Goal: Task Accomplishment & Management: Complete application form

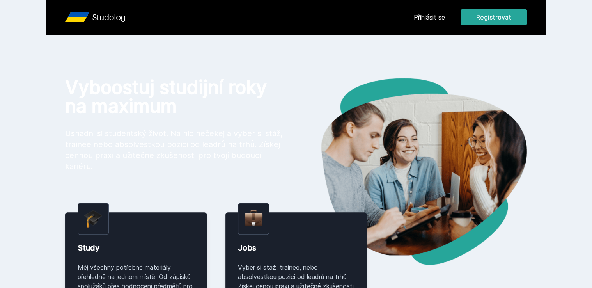
click at [297, 53] on button "Ne" at bounding box center [297, 50] width 28 height 19
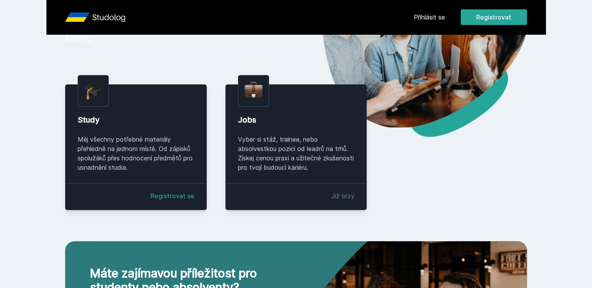
scroll to position [123, 0]
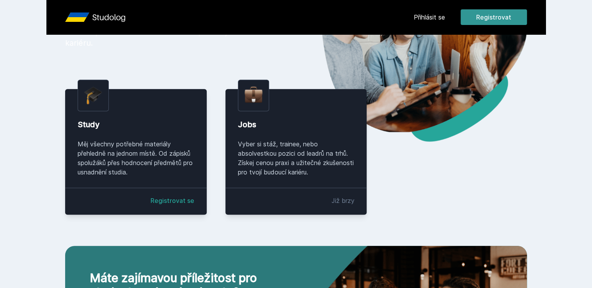
click at [487, 16] on button "Registrovat" at bounding box center [493, 17] width 66 height 16
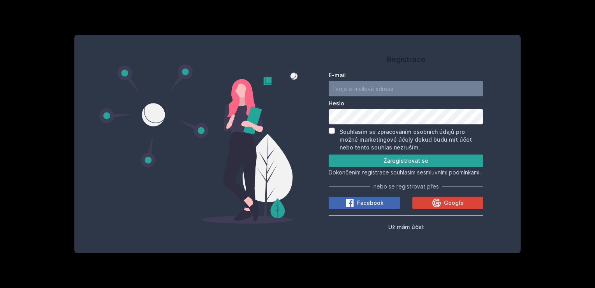
click at [367, 81] on input "E-mail" at bounding box center [406, 89] width 155 height 16
type input "[EMAIL_ADDRESS][DOMAIN_NAME]"
click at [397, 161] on button "Zaregistrovat se" at bounding box center [406, 160] width 155 height 12
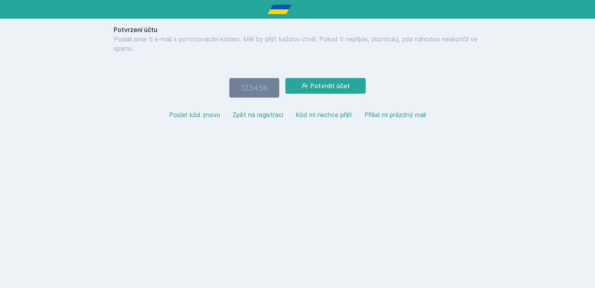
click at [198, 116] on button "Poslat kód znovu" at bounding box center [194, 114] width 51 height 9
click at [259, 88] on input "number" at bounding box center [255, 87] width 50 height 19
type input "935932"
click at [286, 78] on button "Potvrdit účet" at bounding box center [326, 86] width 80 height 16
